Goal: Check status

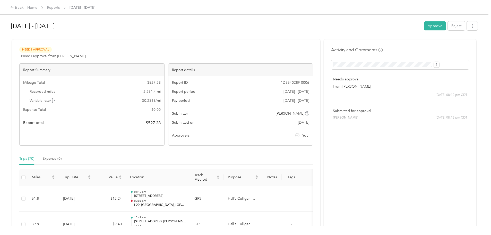
scroll to position [1481, 0]
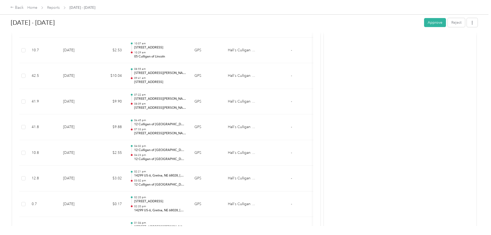
drag, startPoint x: 39, startPoint y: 89, endPoint x: 26, endPoint y: 66, distance: 26.8
click at [26, 66] on div "Back Home Reports [DATE] - [DATE] [DATE] - [DATE] Approve Reject Needs Approval…" at bounding box center [244, 117] width 488 height 235
